Goal: Information Seeking & Learning: Learn about a topic

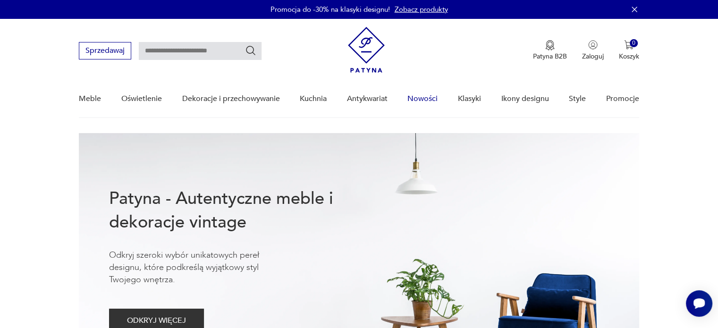
click at [425, 100] on link "Nowości" at bounding box center [422, 99] width 30 height 36
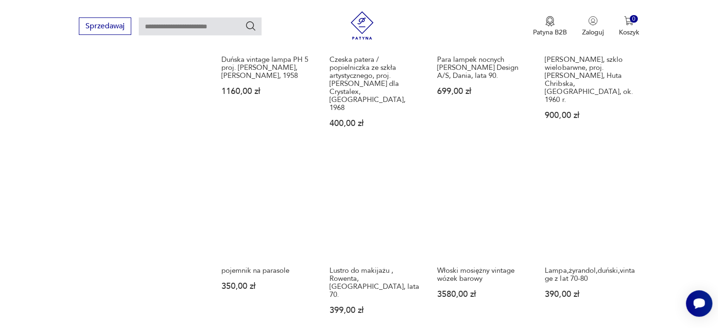
scroll to position [750, 0]
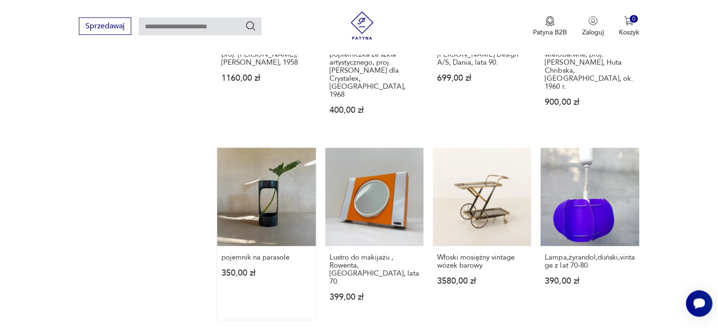
click at [251, 152] on link "pojemnik na parasole 350,00 zł" at bounding box center [266, 234] width 98 height 172
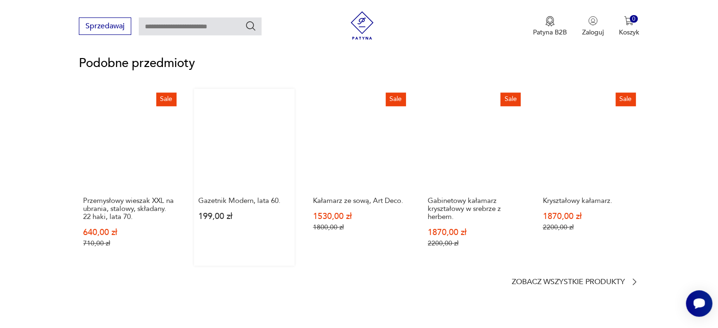
scroll to position [802, 0]
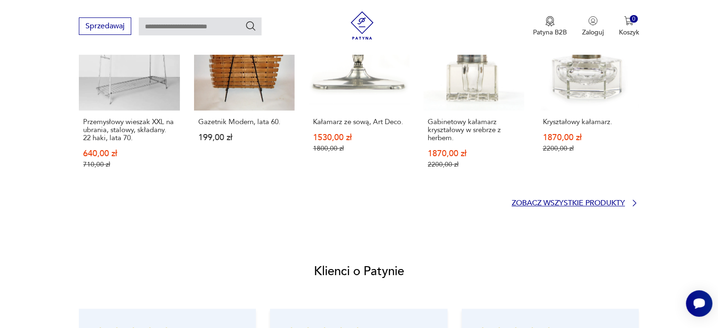
click at [576, 203] on p "Zobacz wszystkie produkty" at bounding box center [568, 203] width 113 height 6
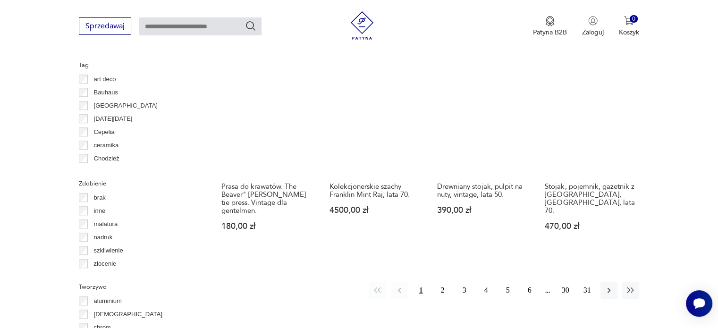
scroll to position [896, 0]
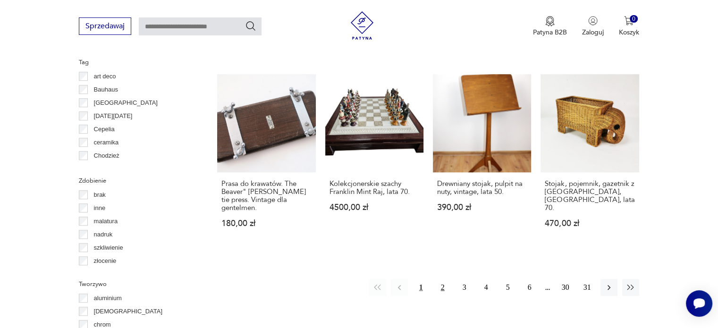
click at [442, 279] on button "2" at bounding box center [442, 287] width 17 height 17
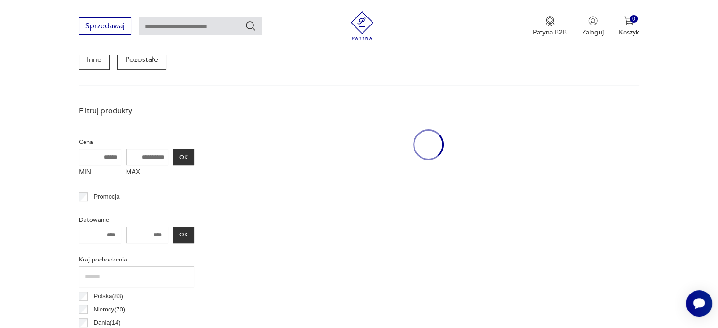
scroll to position [250, 0]
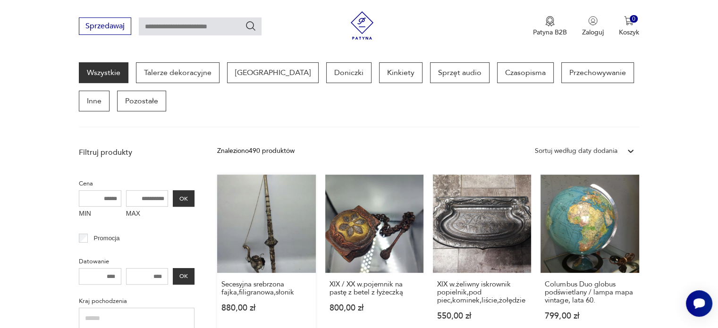
click at [251, 240] on link "Secesyjna srebrzona fajka,filigranowa,słonik 880,00 zł" at bounding box center [266, 257] width 98 height 164
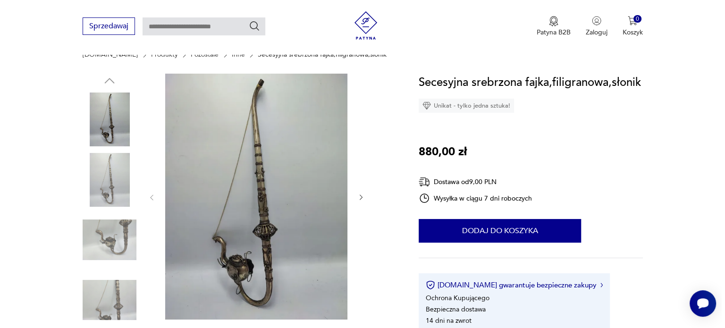
scroll to position [142, 0]
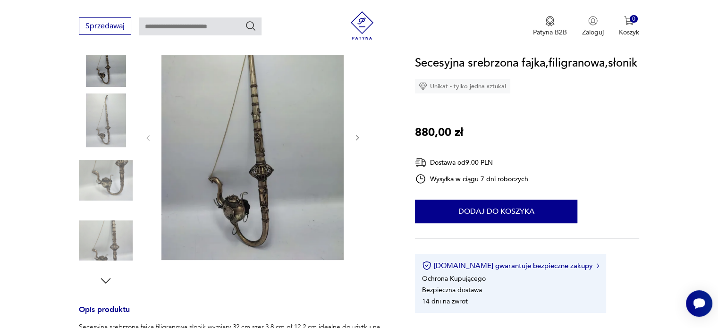
click at [255, 168] on img at bounding box center [252, 137] width 182 height 246
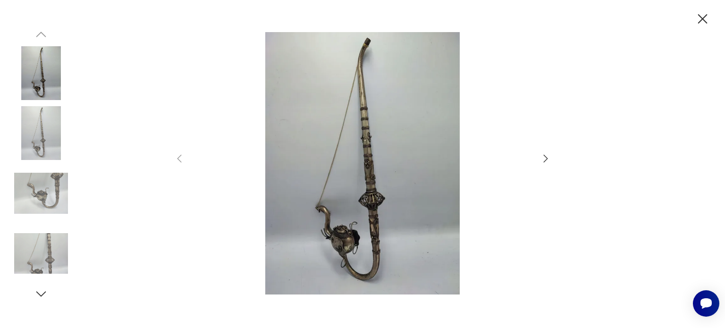
click at [338, 195] on img at bounding box center [362, 163] width 336 height 262
click at [361, 203] on img at bounding box center [362, 163] width 336 height 262
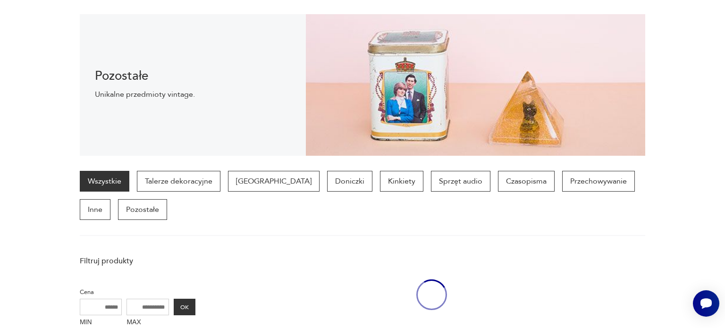
scroll to position [250, 0]
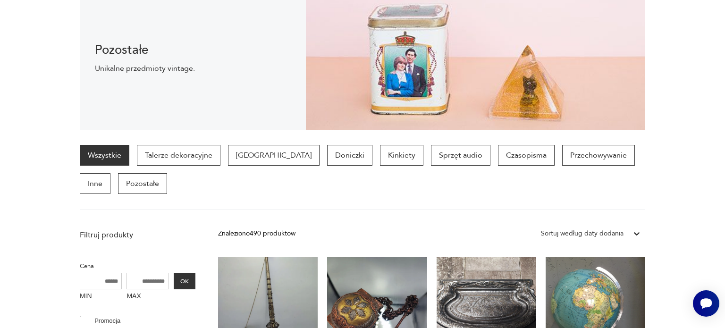
scroll to position [250, 0]
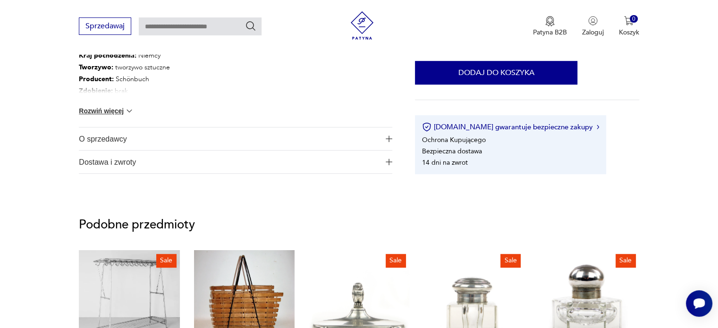
scroll to position [508, 0]
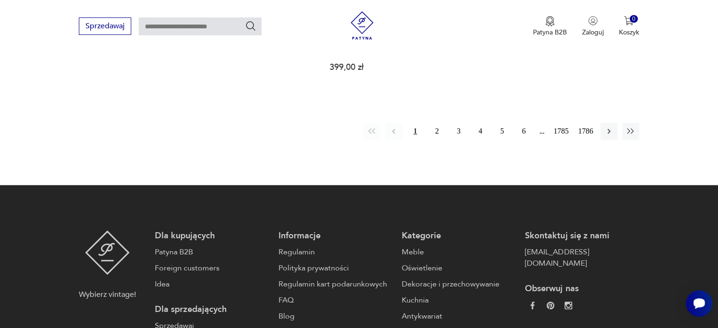
scroll to position [922, 0]
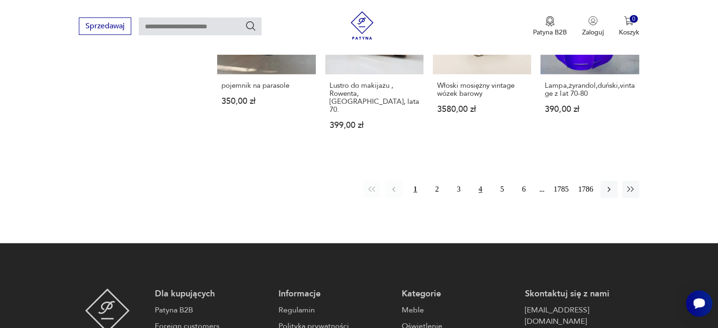
click at [480, 181] on button "4" at bounding box center [480, 189] width 17 height 17
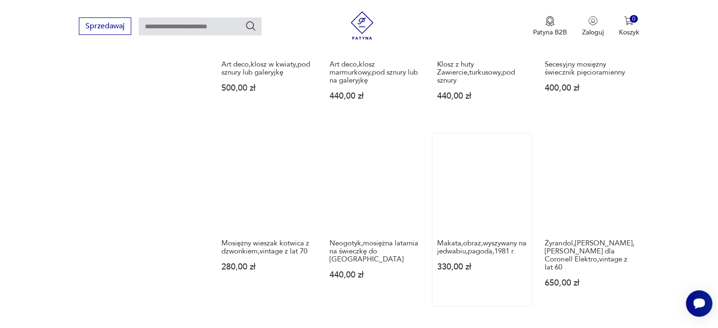
scroll to position [897, 0]
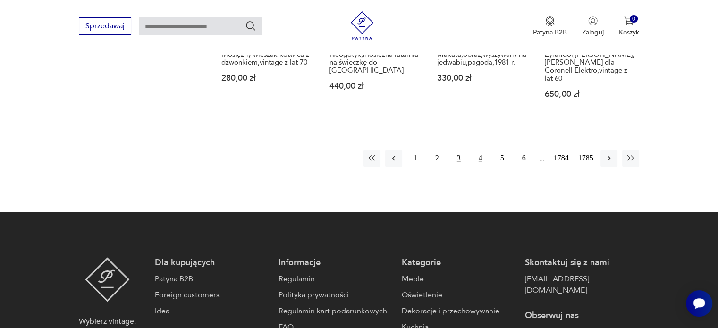
click at [460, 150] on button "3" at bounding box center [458, 158] width 17 height 17
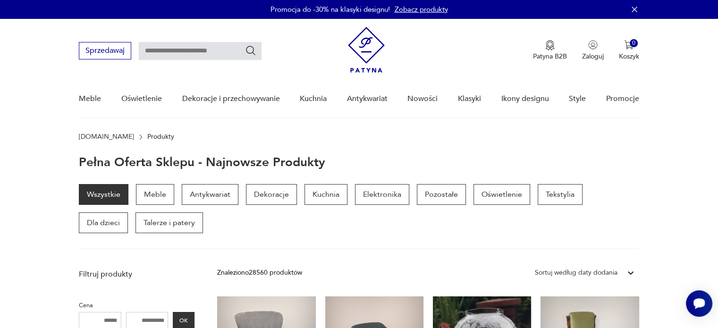
click at [177, 44] on input "text" at bounding box center [200, 51] width 123 height 18
type input "*****"
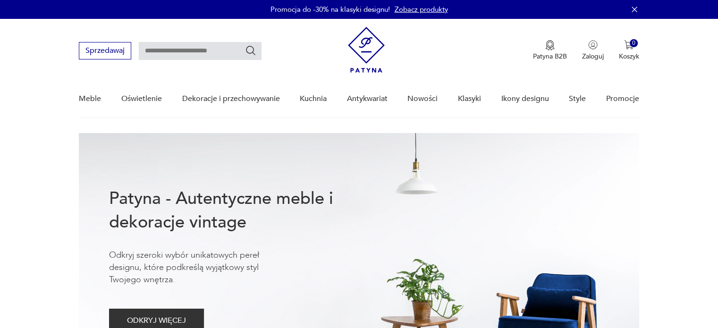
drag, startPoint x: 0, startPoint y: 0, endPoint x: 223, endPoint y: 49, distance: 228.0
click at [223, 49] on input "text" at bounding box center [200, 51] width 123 height 18
type input "****"
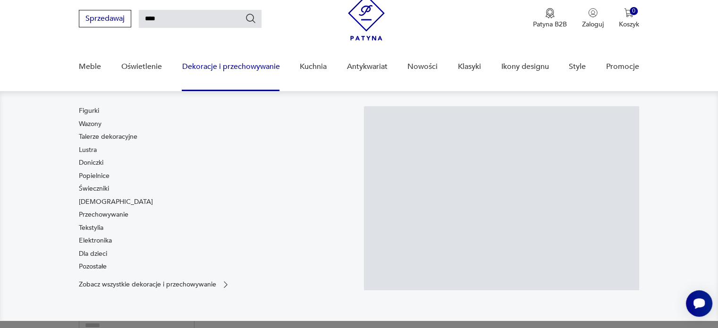
scroll to position [34, 0]
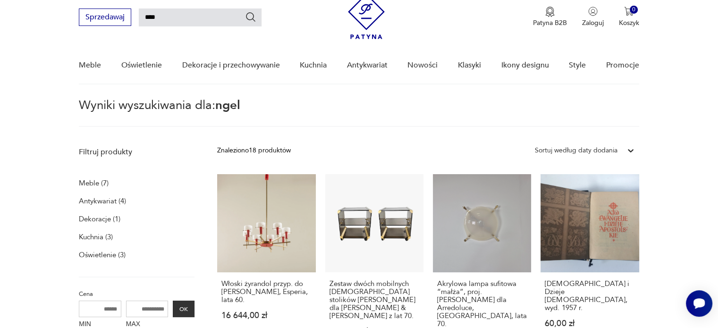
click at [149, 17] on input "****" at bounding box center [200, 17] width 123 height 18
type input "*****"
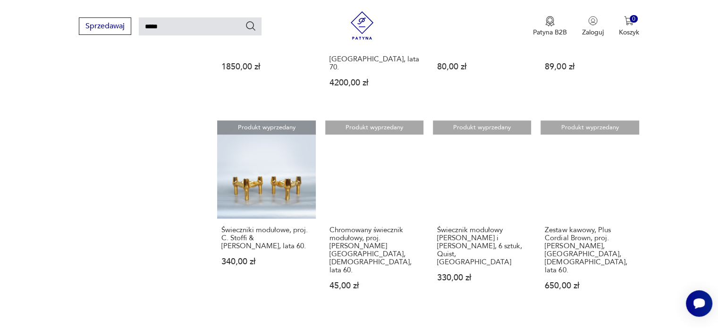
scroll to position [789, 0]
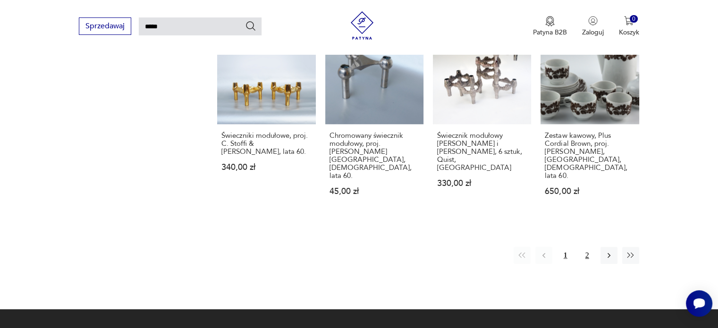
click at [587, 247] on button "2" at bounding box center [587, 255] width 17 height 17
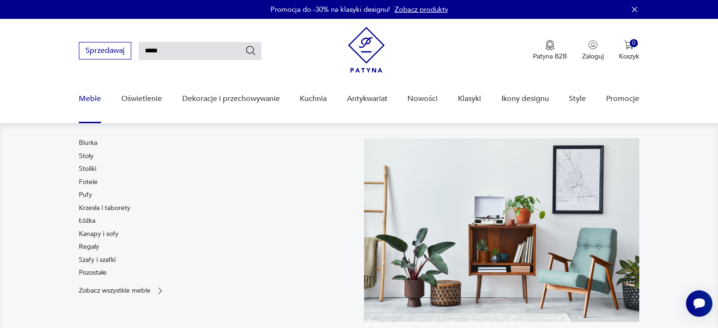
click at [89, 102] on link "Meble" at bounding box center [90, 99] width 22 height 36
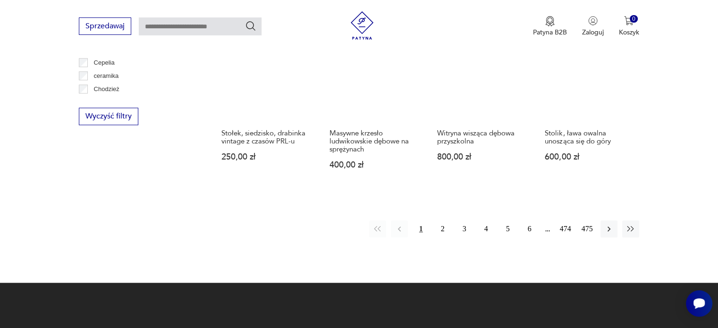
scroll to position [1057, 0]
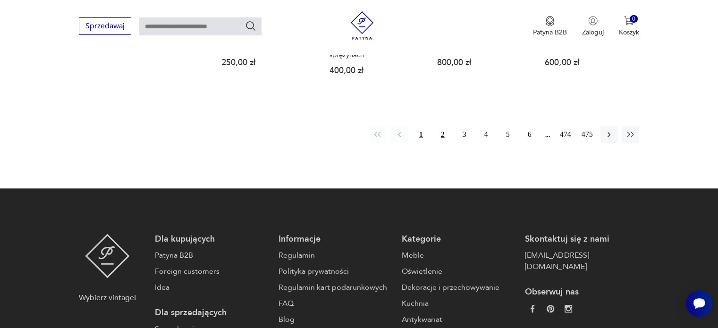
click at [442, 126] on button "2" at bounding box center [442, 134] width 17 height 17
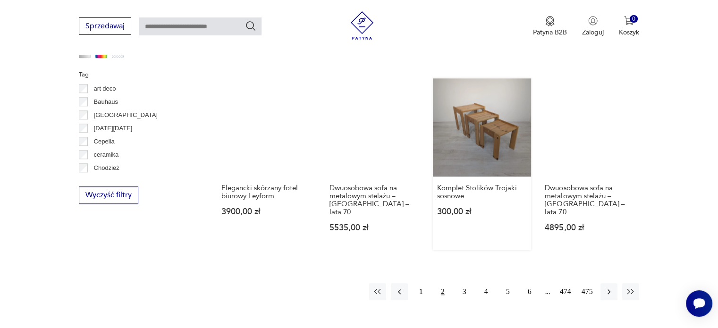
scroll to position [958, 0]
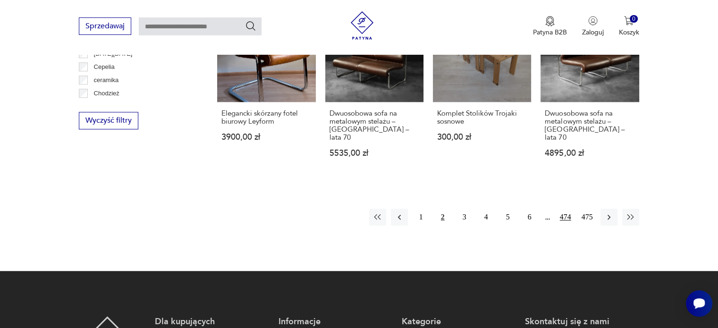
click at [566, 209] on button "474" at bounding box center [565, 217] width 17 height 17
